Goal: Transaction & Acquisition: Purchase product/service

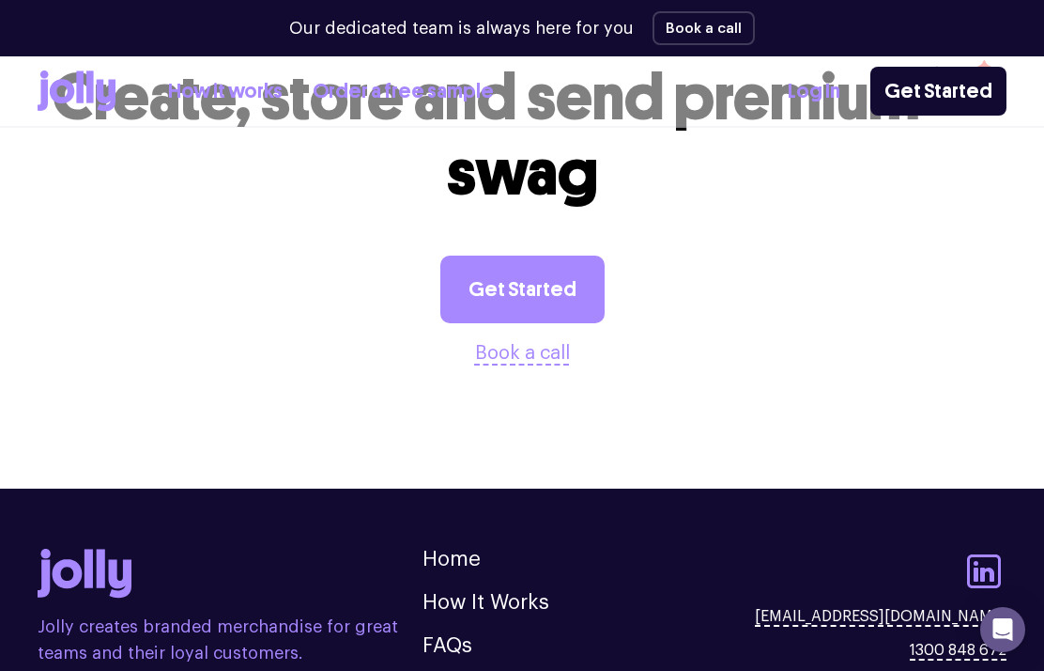
scroll to position [4794, 0]
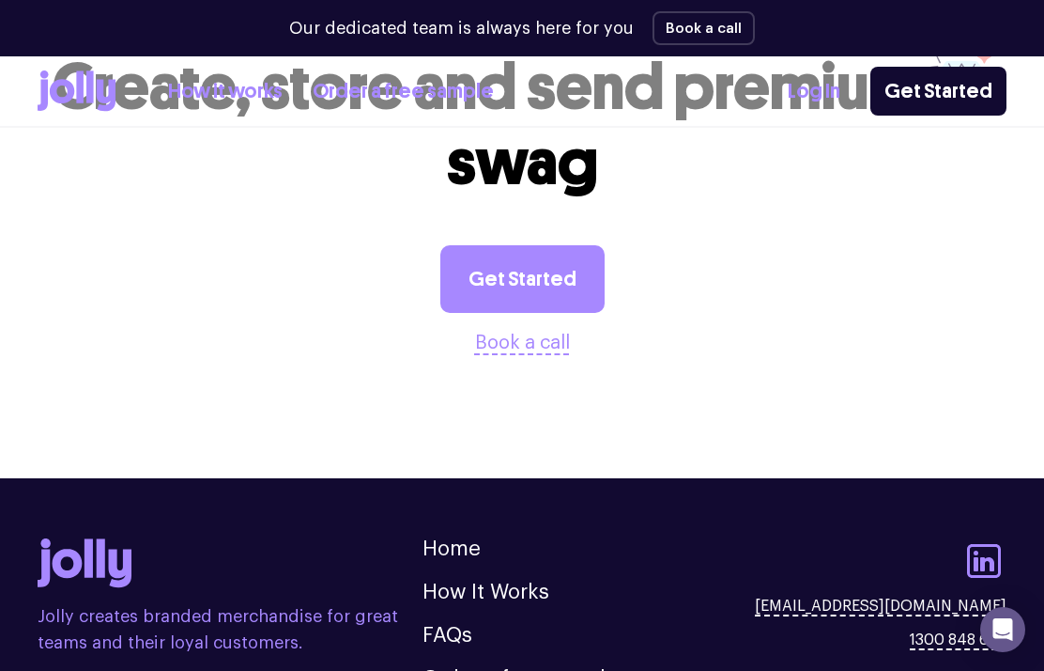
click at [218, 88] on link "How it works" at bounding box center [225, 91] width 115 height 31
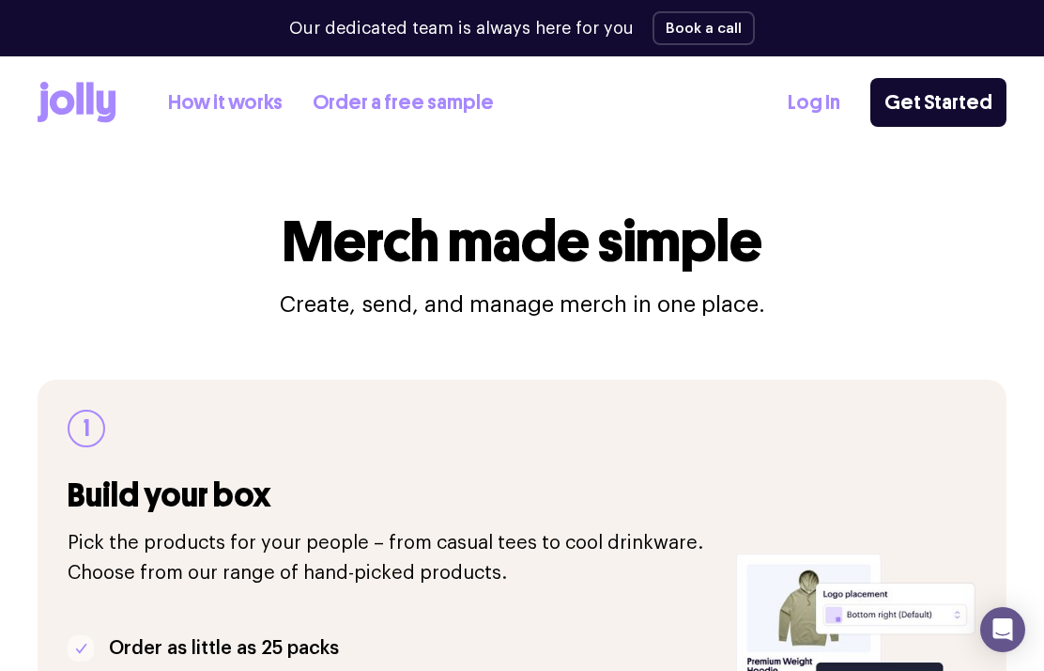
click at [60, 101] on icon at bounding box center [77, 102] width 78 height 41
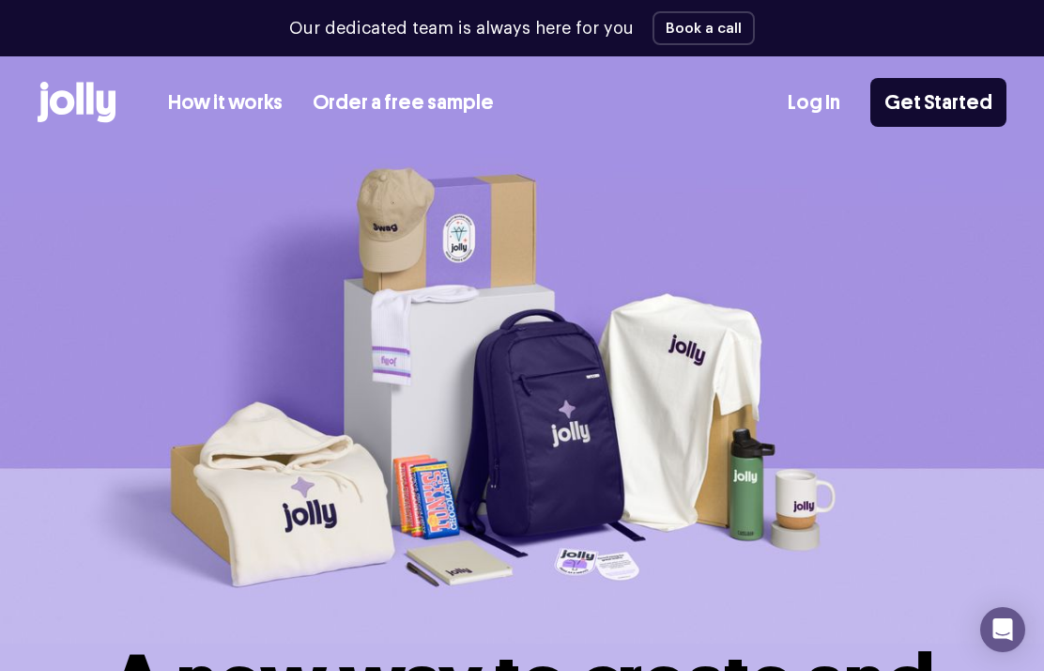
click at [224, 109] on link "How it works" at bounding box center [225, 102] width 115 height 31
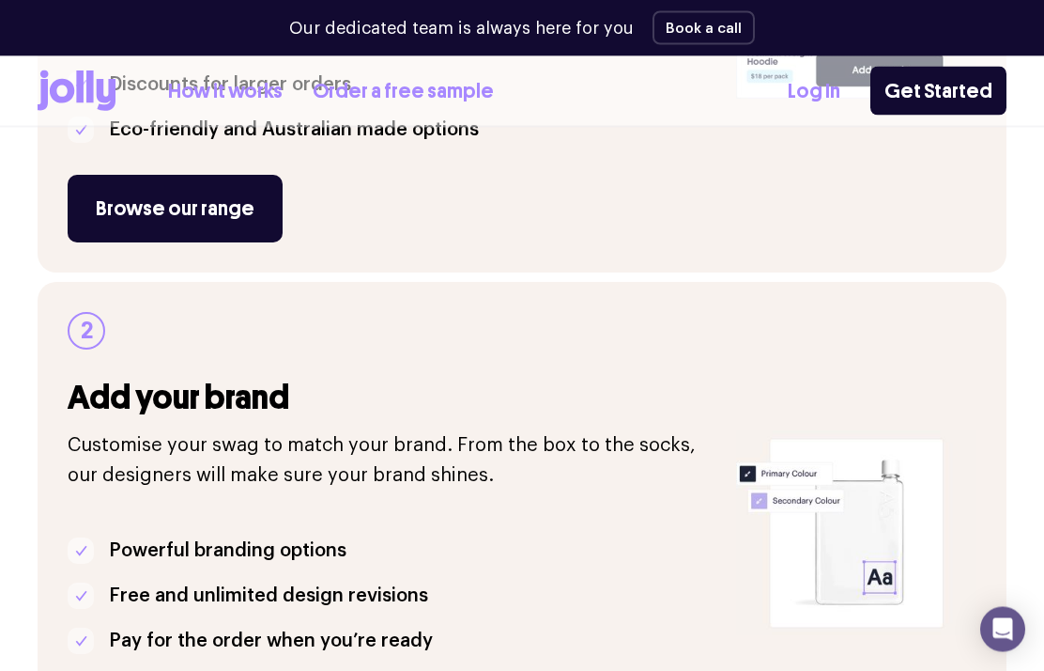
scroll to position [609, 0]
click at [209, 202] on link "Browse our range" at bounding box center [175, 209] width 215 height 68
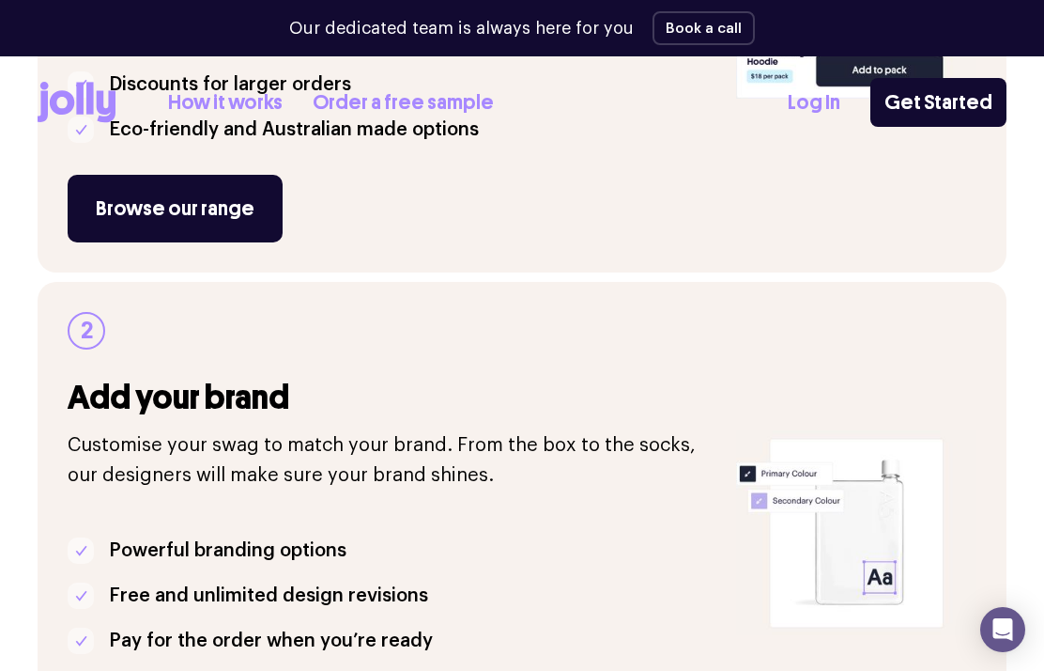
scroll to position [0, 0]
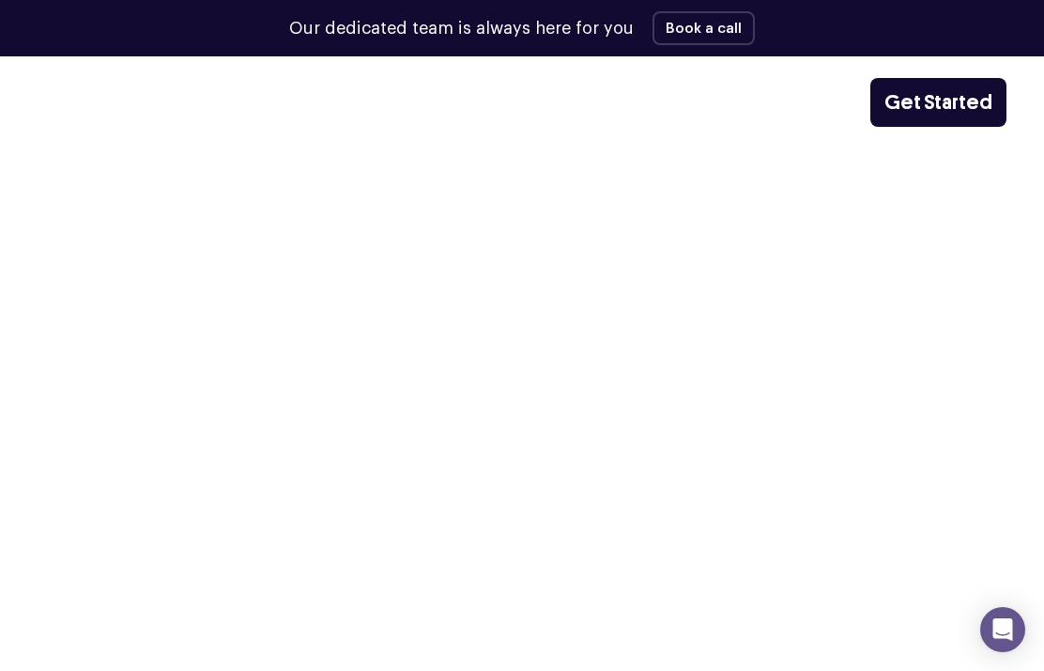
scroll to position [4794, 0]
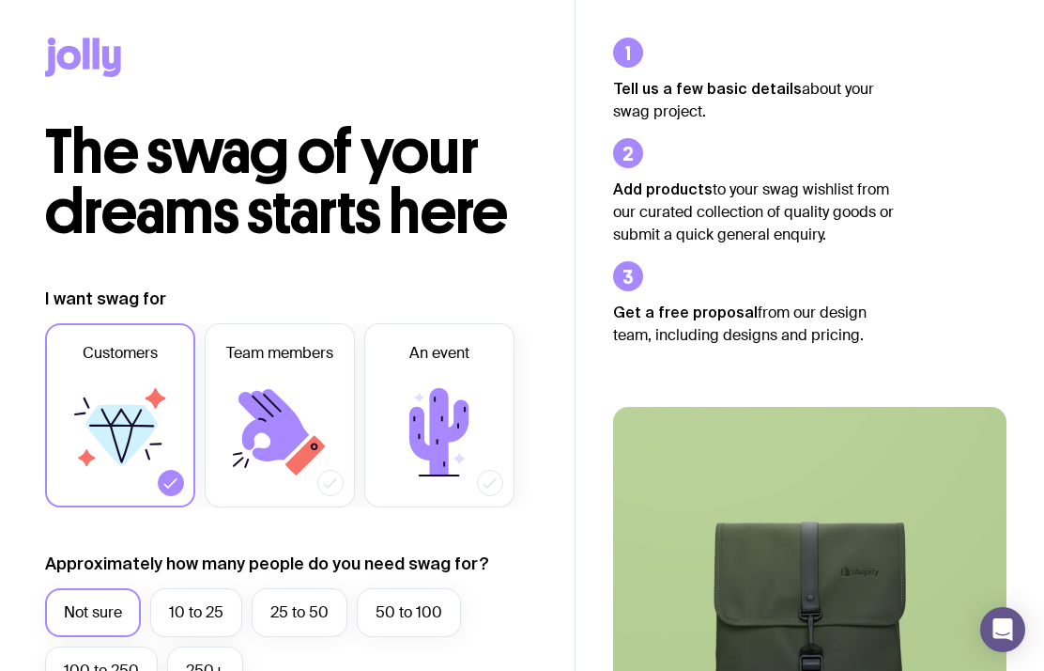
click at [68, 49] on icon at bounding box center [69, 57] width 24 height 23
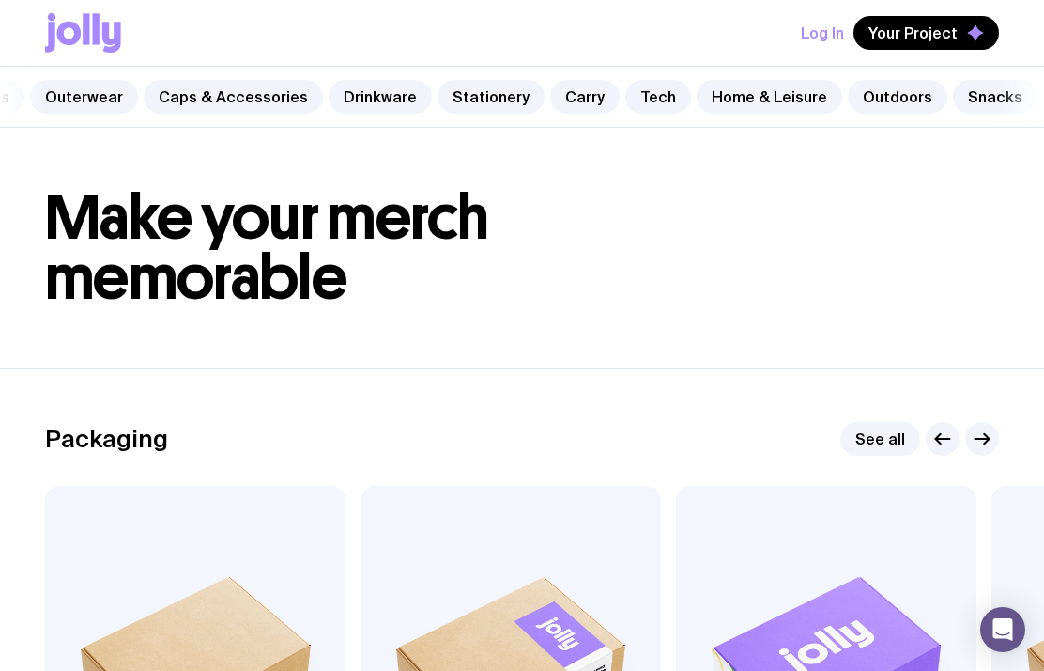
scroll to position [0, 249]
click at [961, 94] on link "Snacks" at bounding box center [996, 97] width 85 height 34
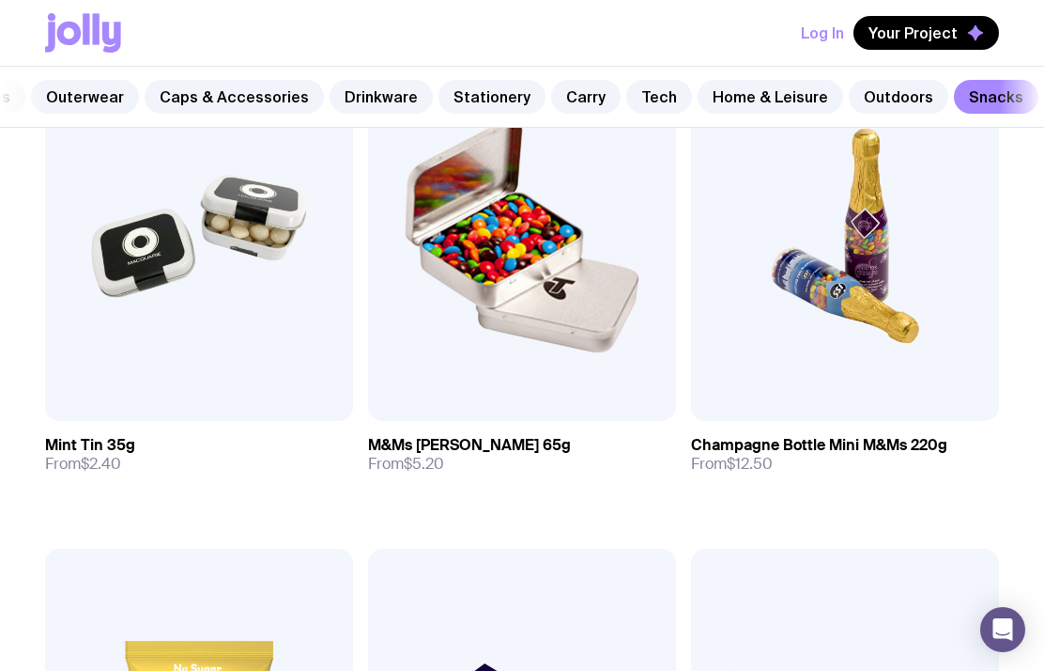
scroll to position [440, 0]
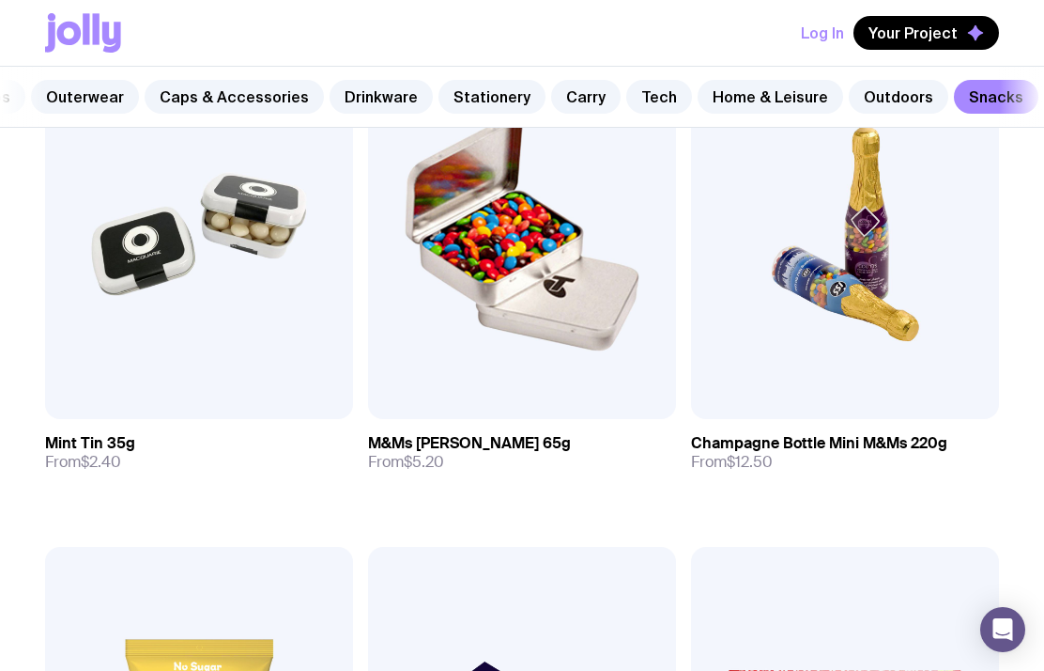
click at [130, 256] on img at bounding box center [199, 234] width 308 height 370
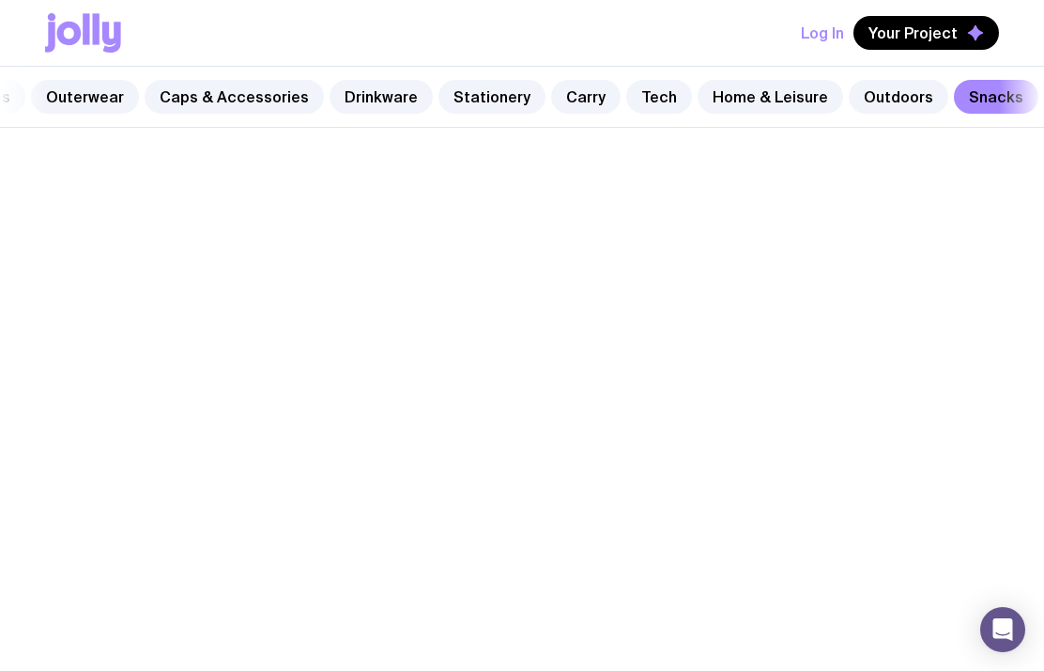
scroll to position [440, 0]
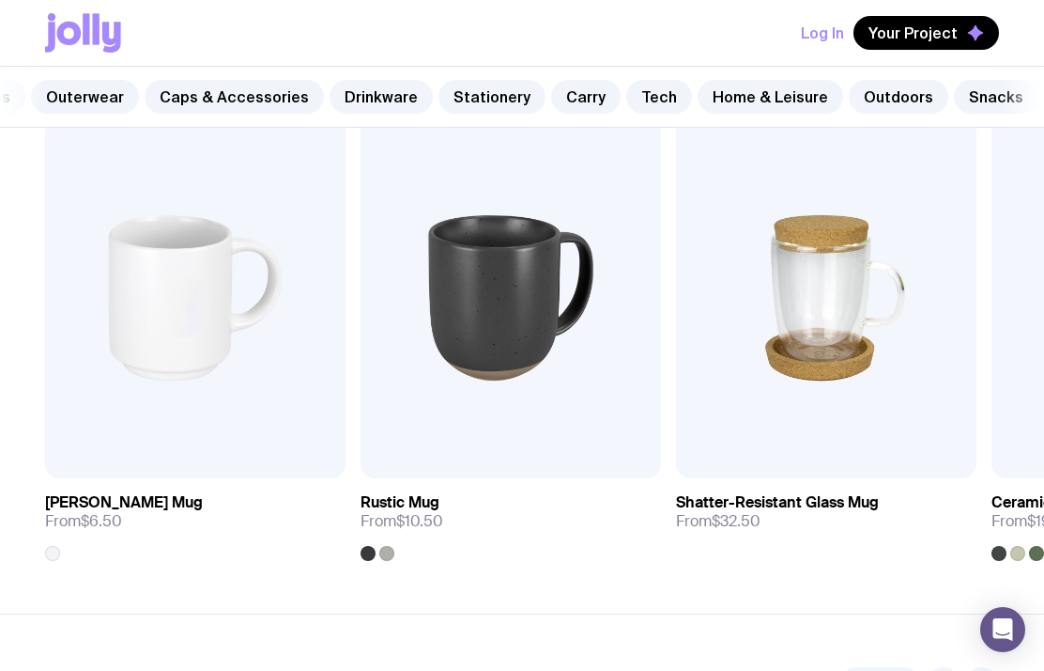
scroll to position [2808, 0]
